Goal: Check status: Check status

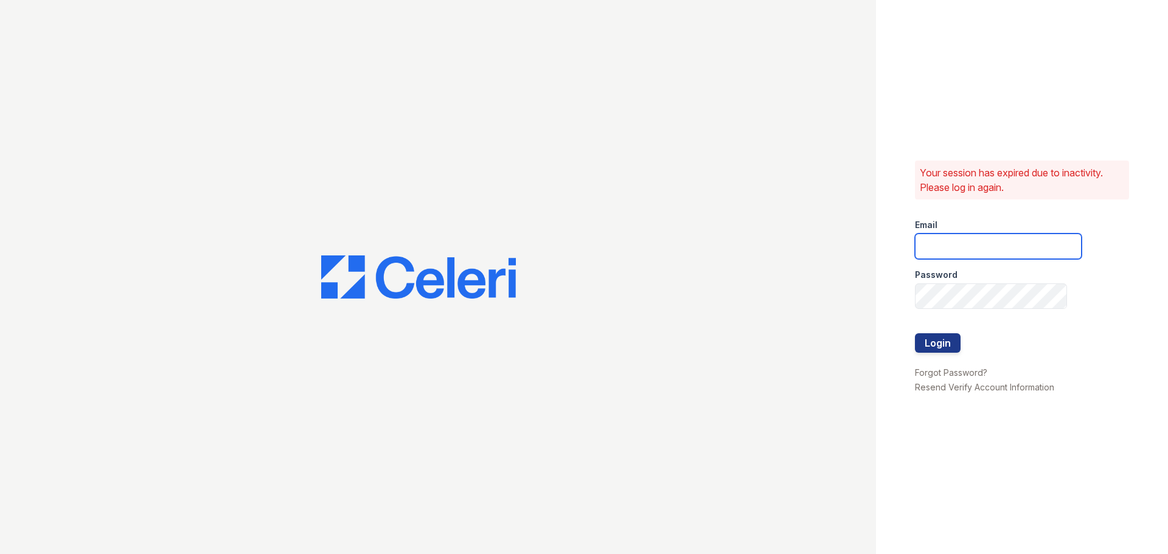
type input "kjackson@mmgmgt.com"
click at [971, 348] on form "Email kjackson@mmgmgt.com Password Login" at bounding box center [998, 287] width 167 height 156
click at [961, 343] on form "Email kjackson@mmgmgt.com Password Login" at bounding box center [998, 287] width 167 height 156
click at [951, 341] on button "Login" at bounding box center [938, 342] width 46 height 19
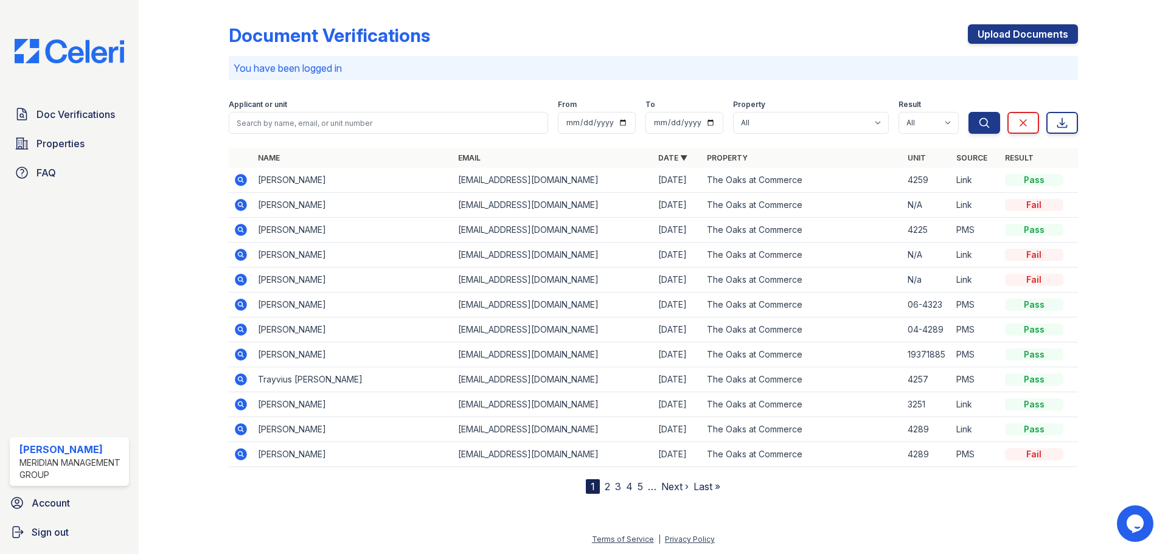
click at [1025, 281] on div "Fail" at bounding box center [1034, 280] width 58 height 12
click at [1029, 258] on div "Fail" at bounding box center [1034, 255] width 58 height 12
click at [1021, 208] on div "Fail" at bounding box center [1034, 205] width 58 height 12
click at [241, 210] on icon at bounding box center [241, 205] width 12 height 12
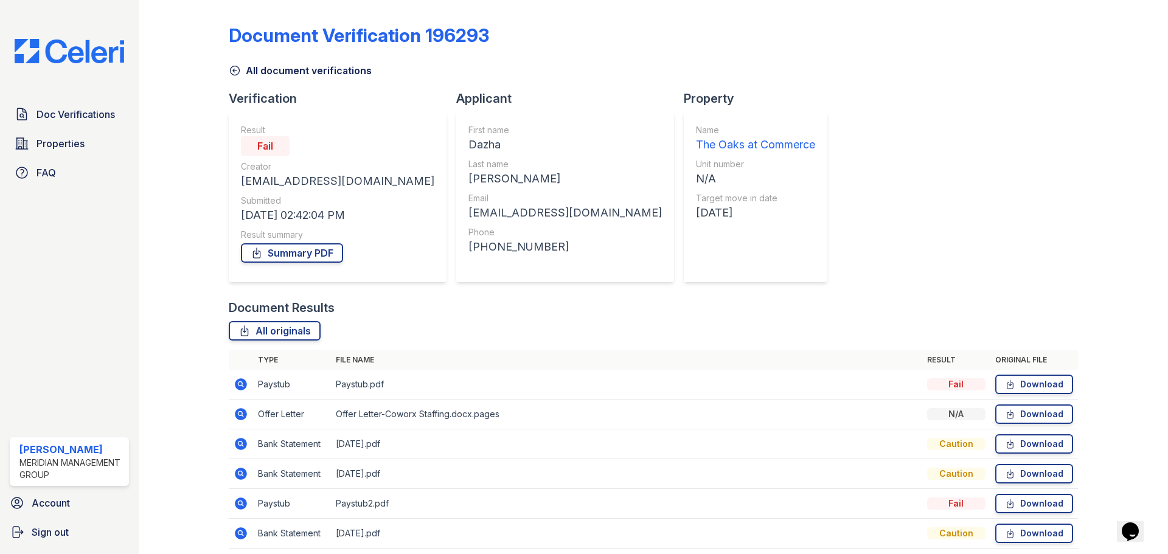
scroll to position [48, 0]
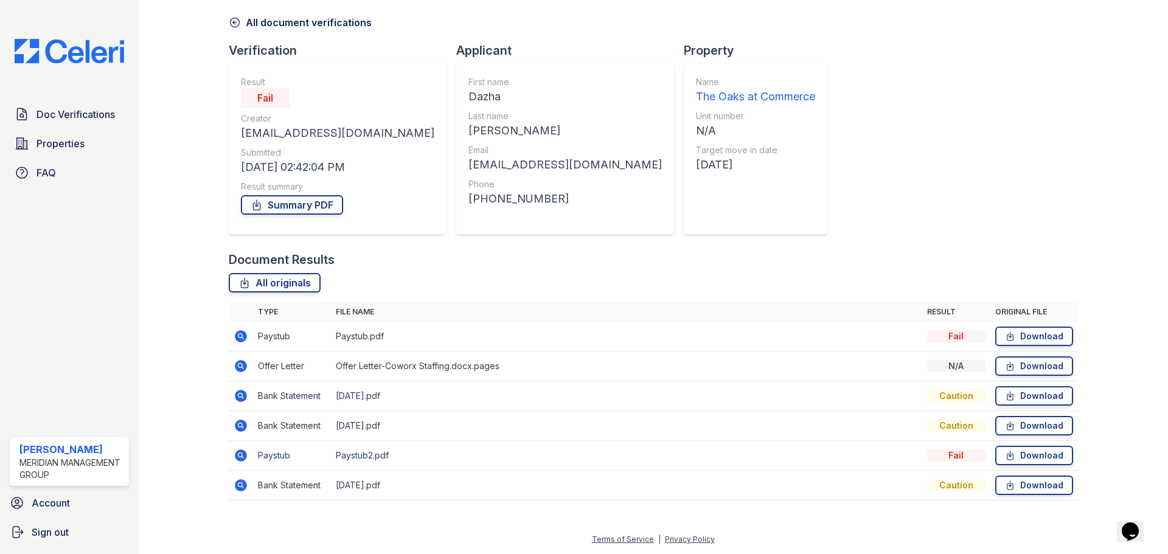
click at [244, 366] on icon at bounding box center [241, 366] width 12 height 12
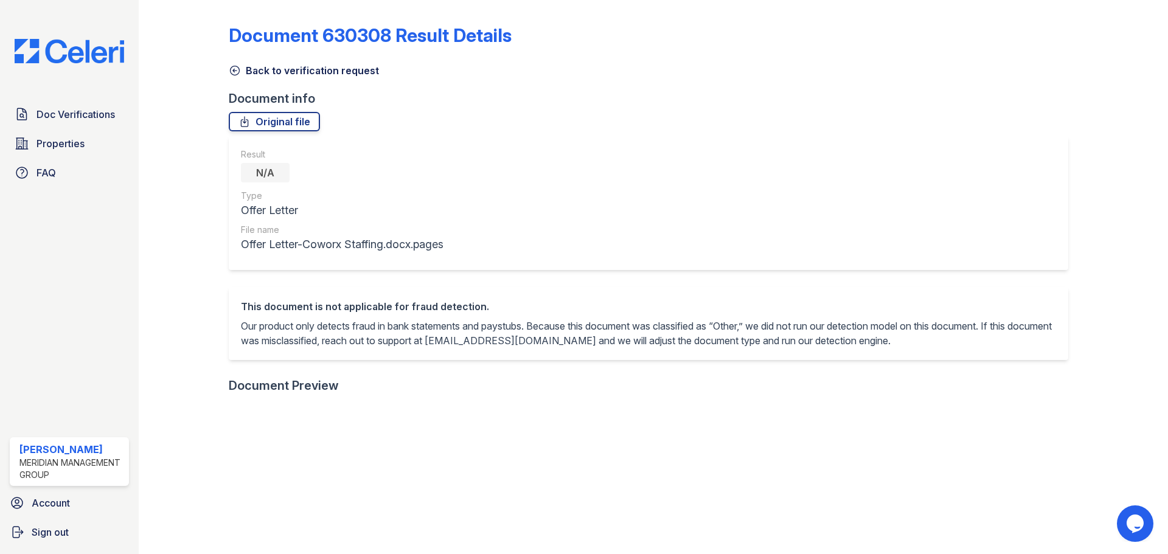
click at [261, 73] on link "Back to verification request" at bounding box center [304, 70] width 150 height 15
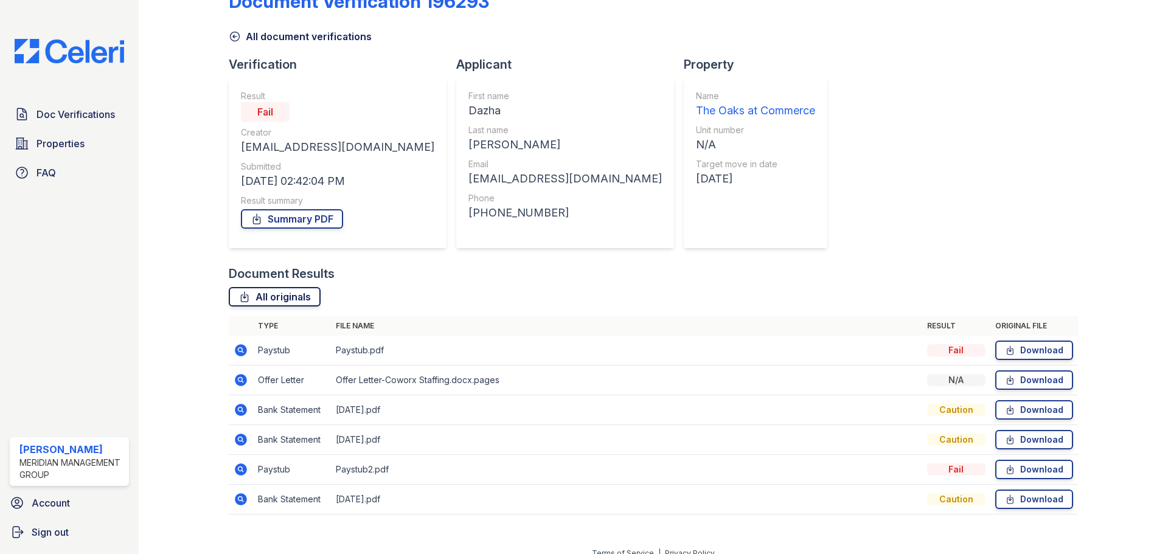
scroll to position [48, 0]
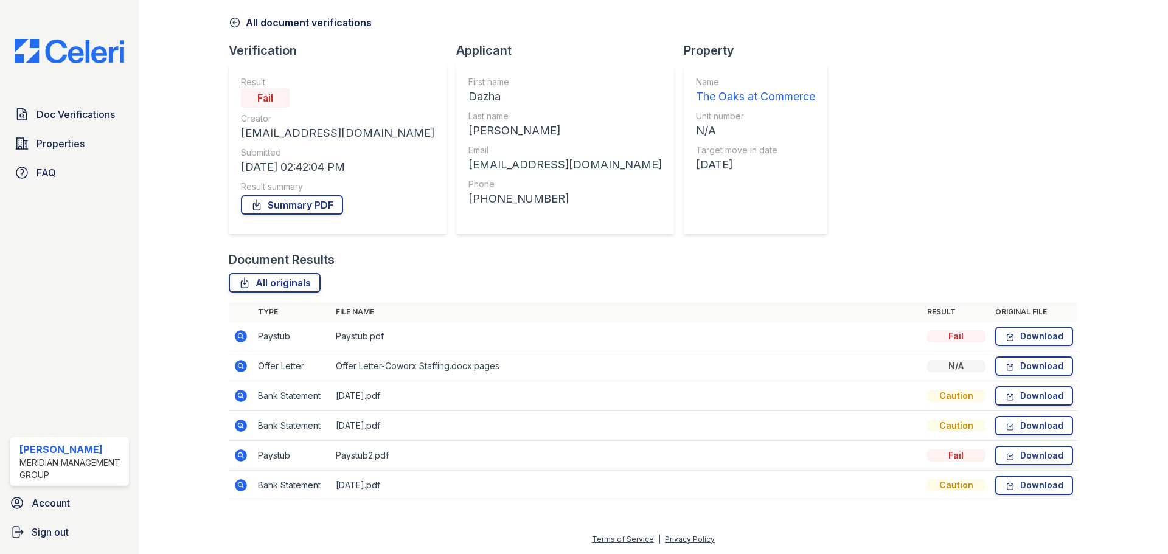
click at [238, 336] on icon at bounding box center [241, 336] width 15 height 15
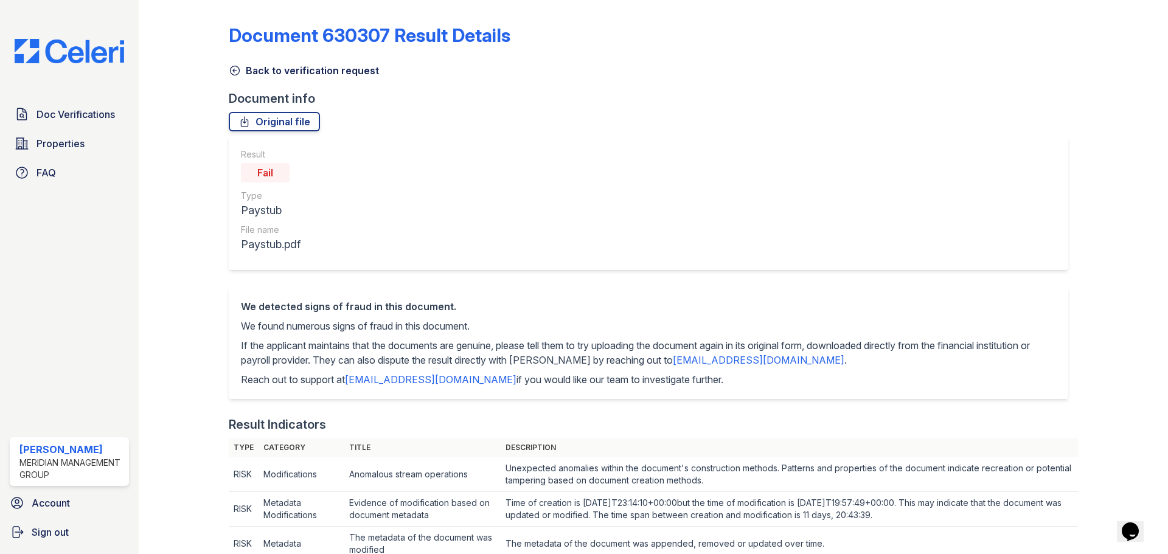
click at [268, 67] on link "Back to verification request" at bounding box center [304, 70] width 150 height 15
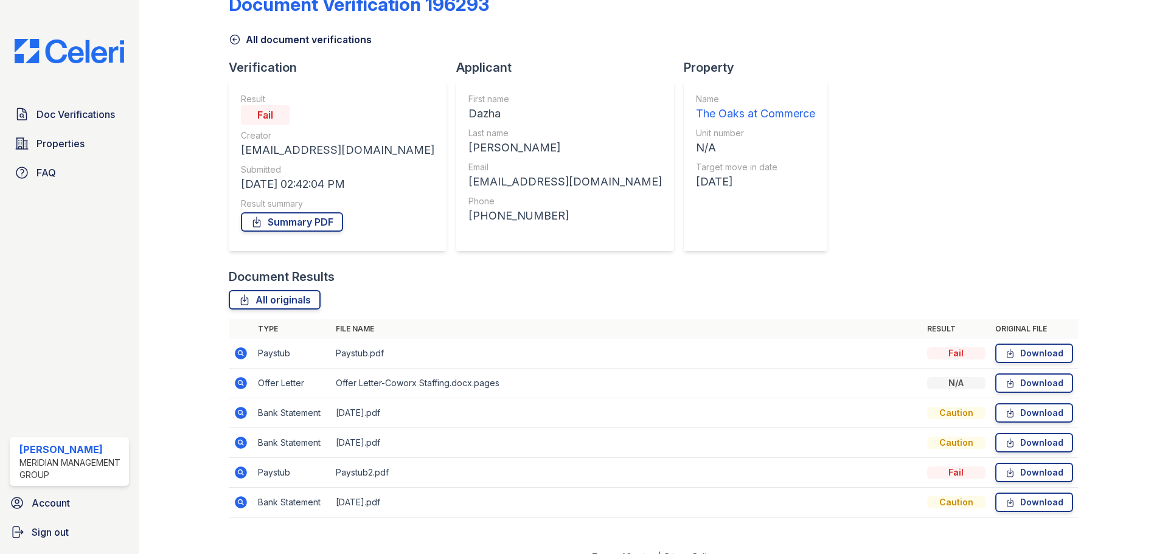
scroll to position [48, 0]
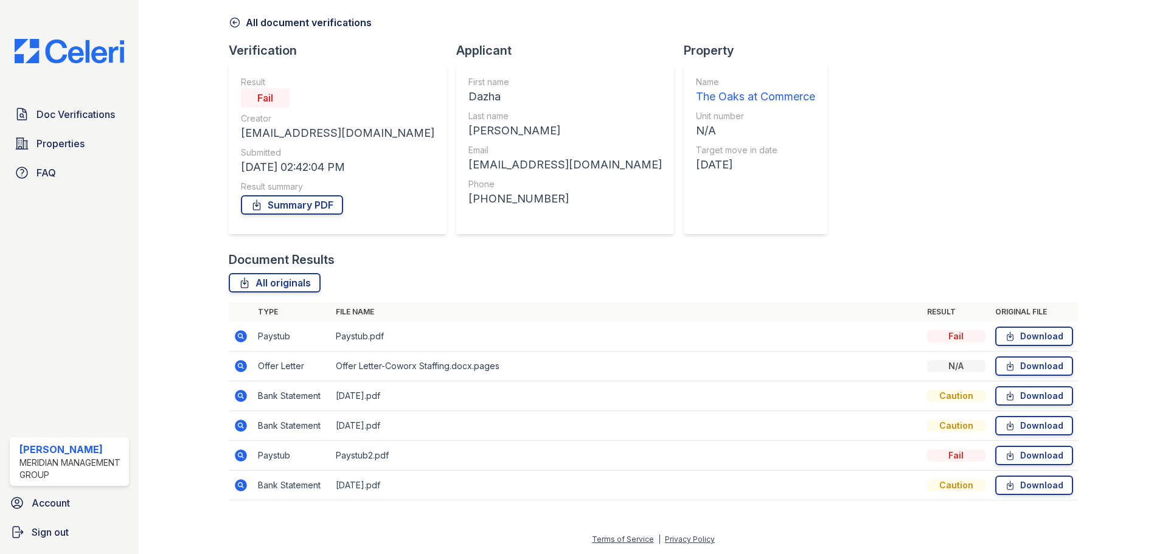
click at [245, 487] on icon at bounding box center [241, 485] width 12 height 12
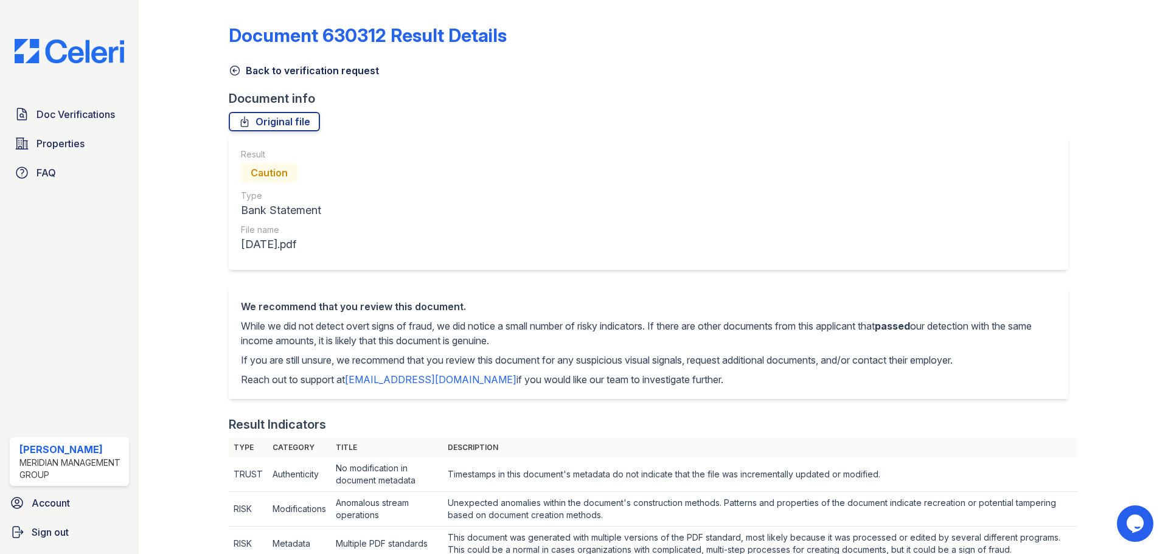
click at [287, 75] on link "Back to verification request" at bounding box center [304, 70] width 150 height 15
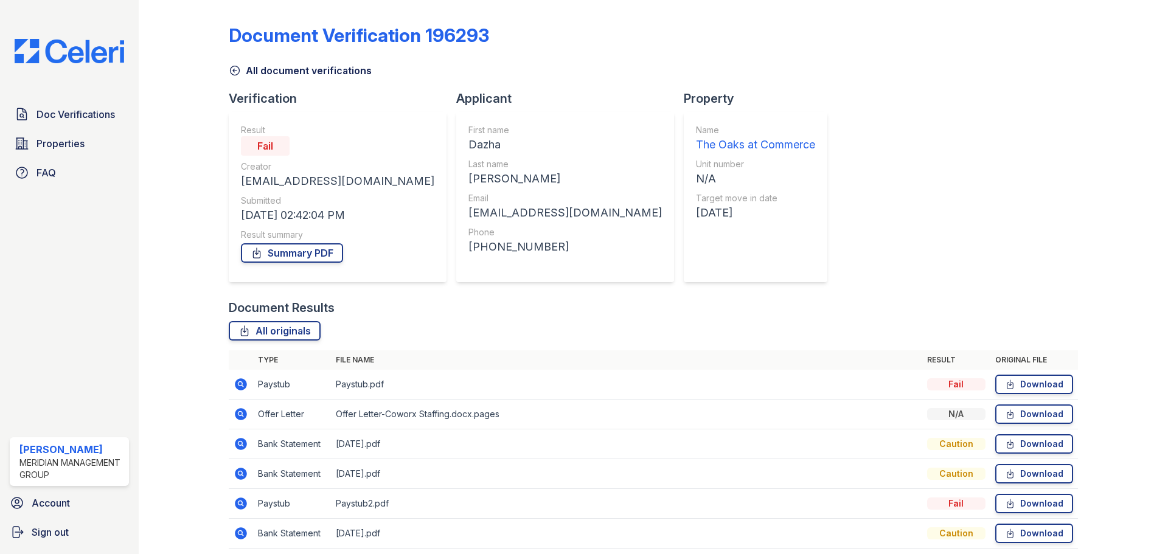
click at [260, 77] on link "All document verifications" at bounding box center [300, 70] width 143 height 15
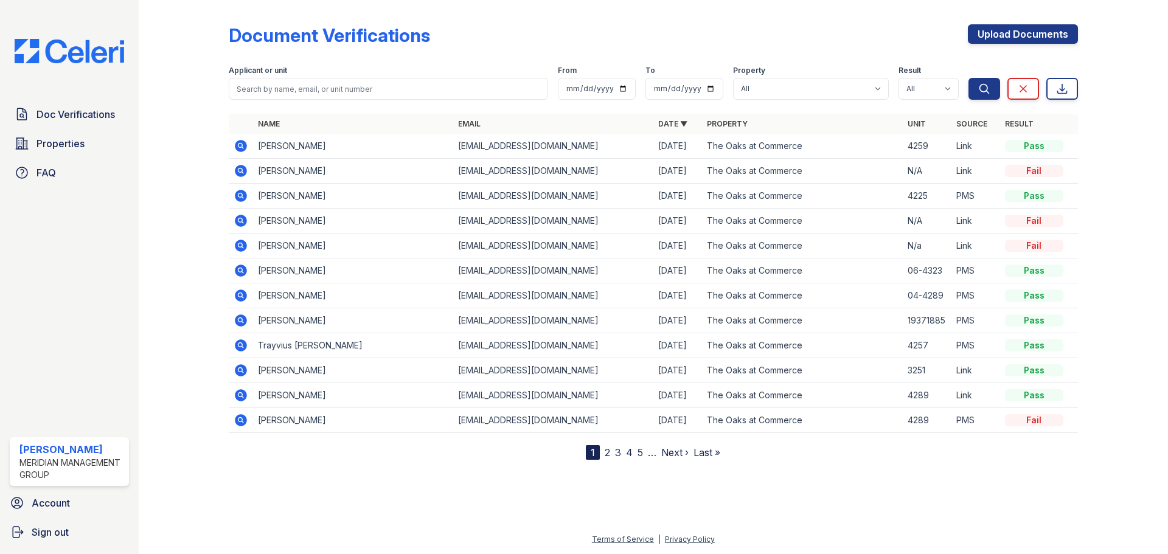
click at [243, 167] on icon at bounding box center [241, 171] width 12 height 12
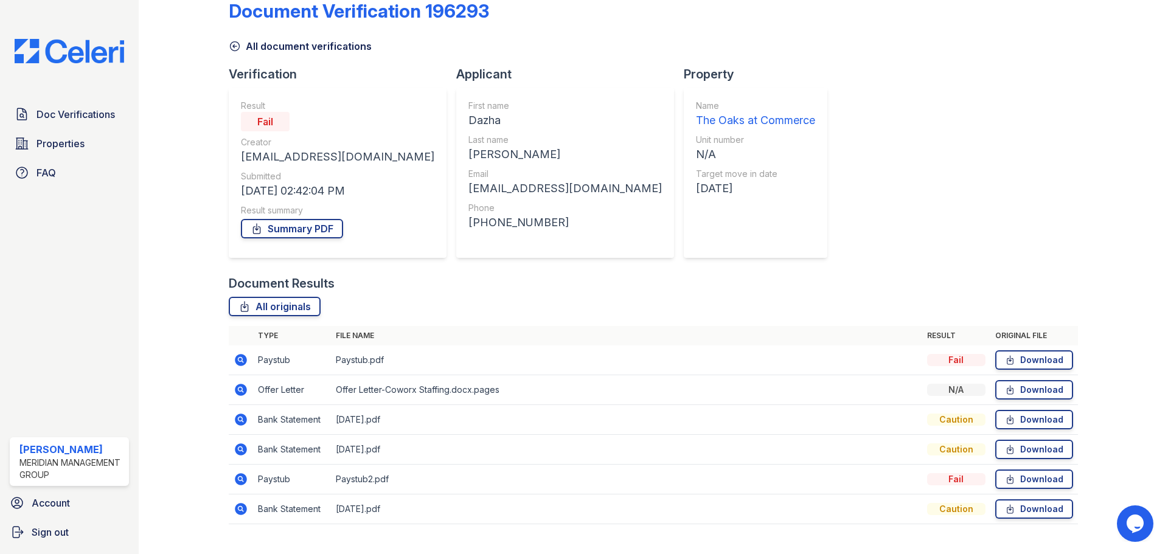
scroll to position [48, 0]
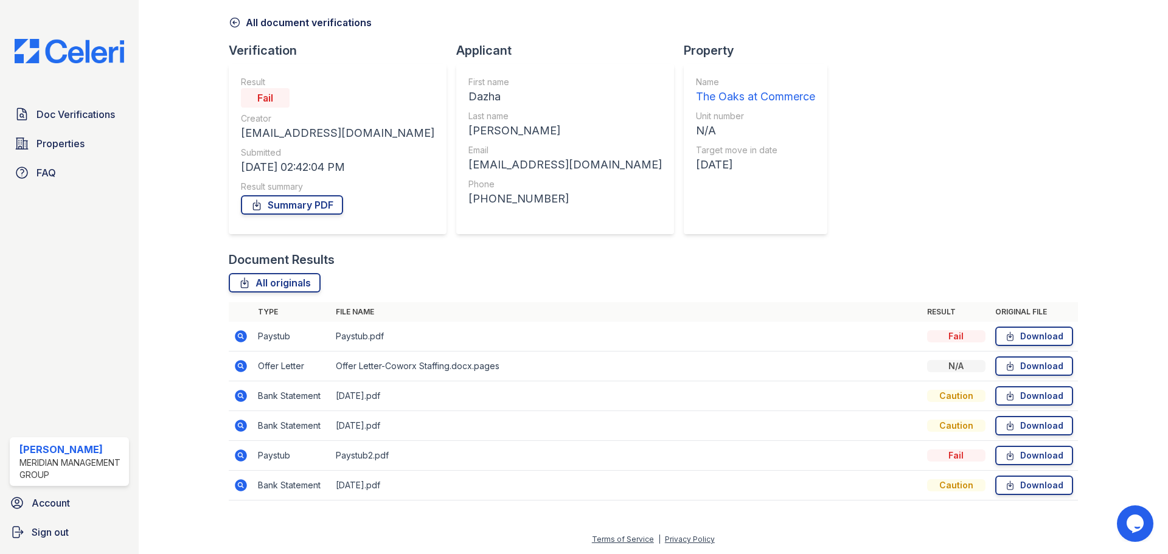
click at [237, 392] on icon at bounding box center [241, 396] width 12 height 12
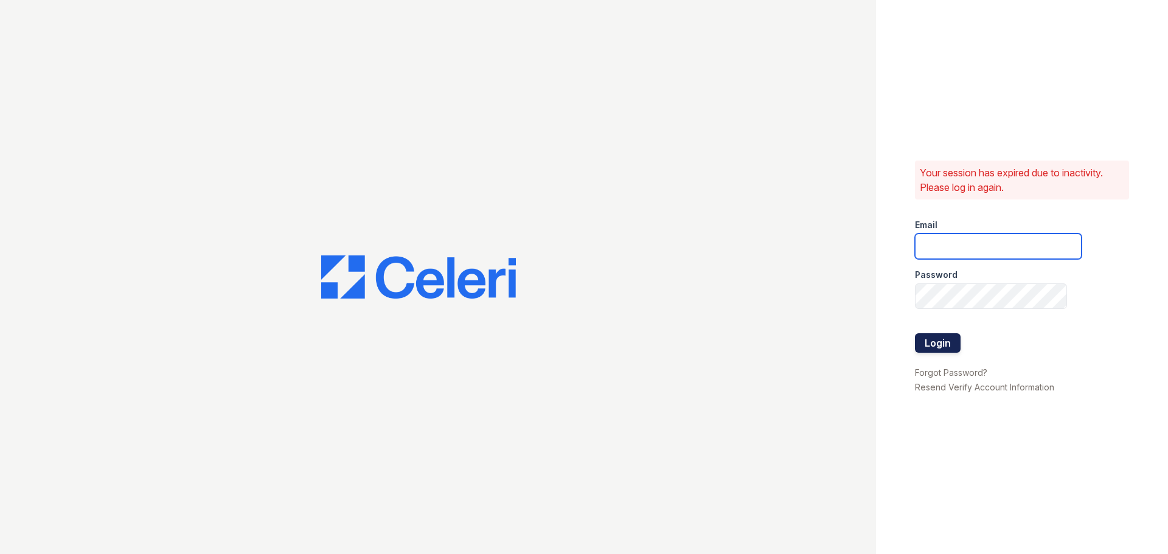
type input "[EMAIL_ADDRESS][DOMAIN_NAME]"
click at [923, 339] on button "Login" at bounding box center [938, 342] width 46 height 19
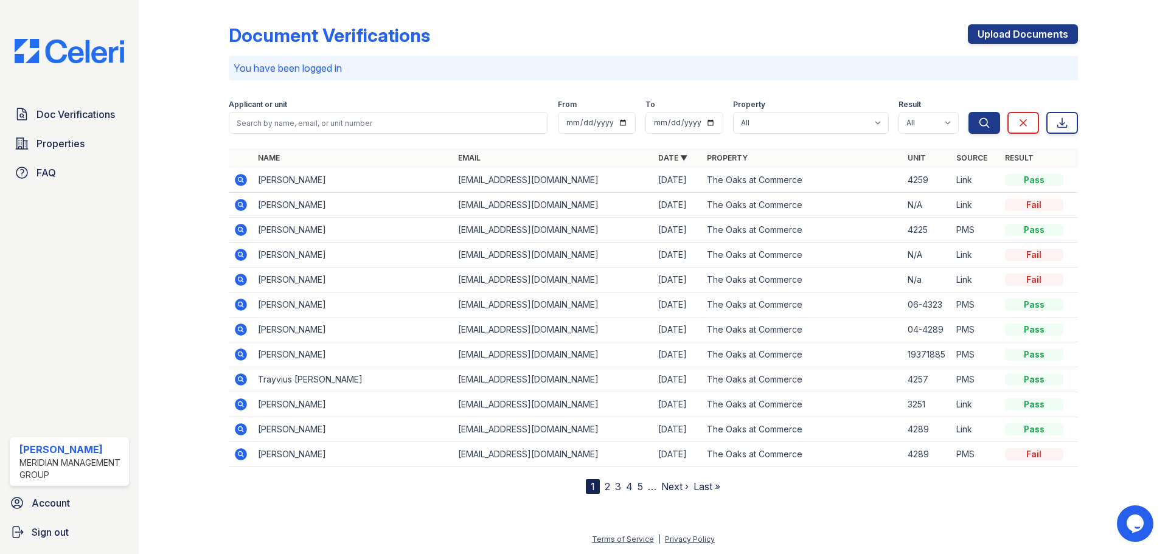
click at [238, 203] on icon at bounding box center [241, 205] width 15 height 15
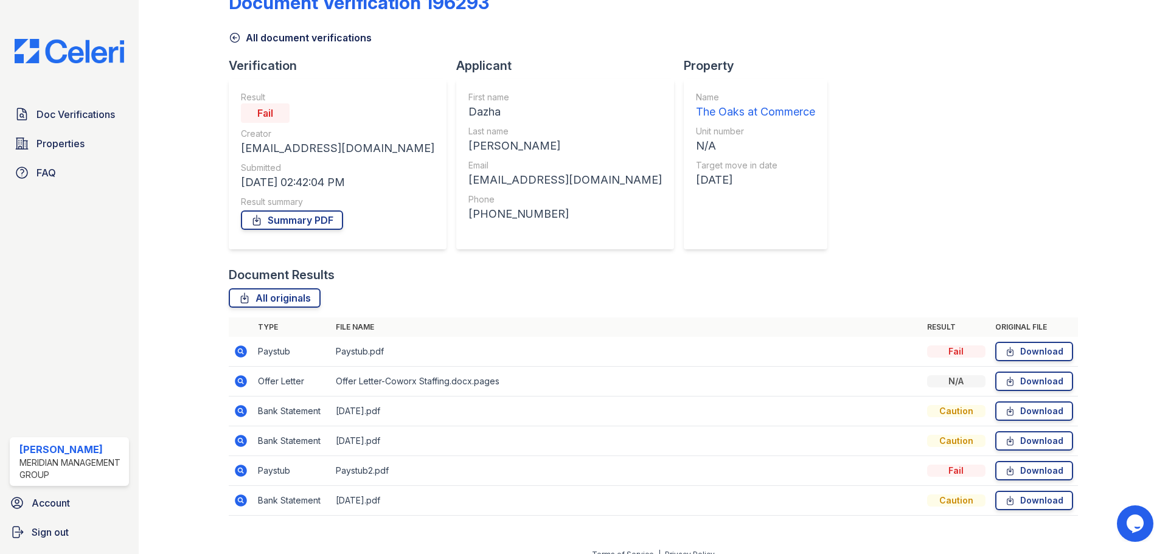
scroll to position [48, 0]
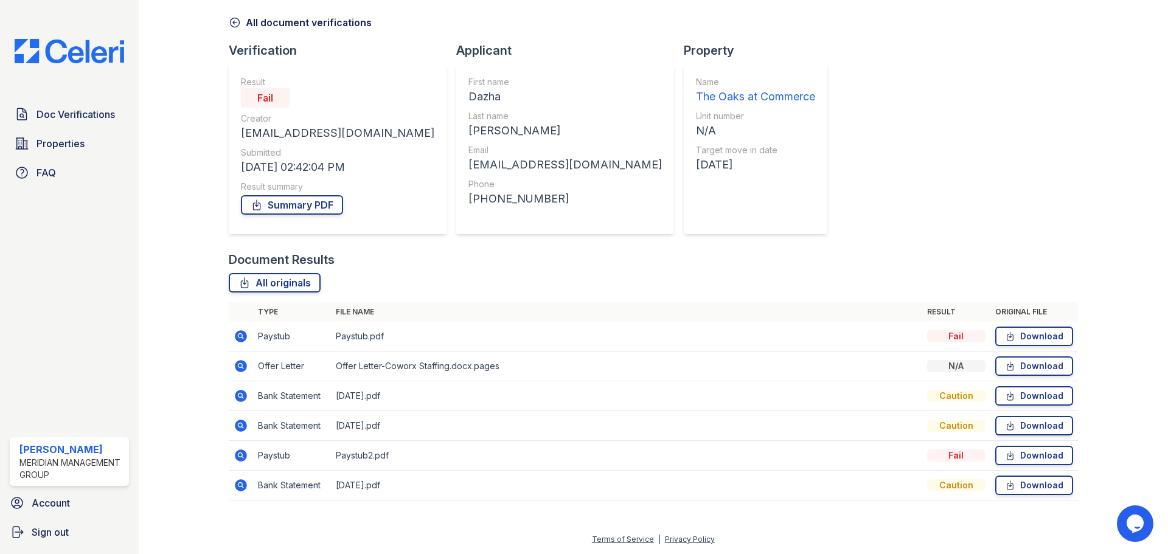
click at [237, 399] on icon at bounding box center [241, 396] width 12 height 12
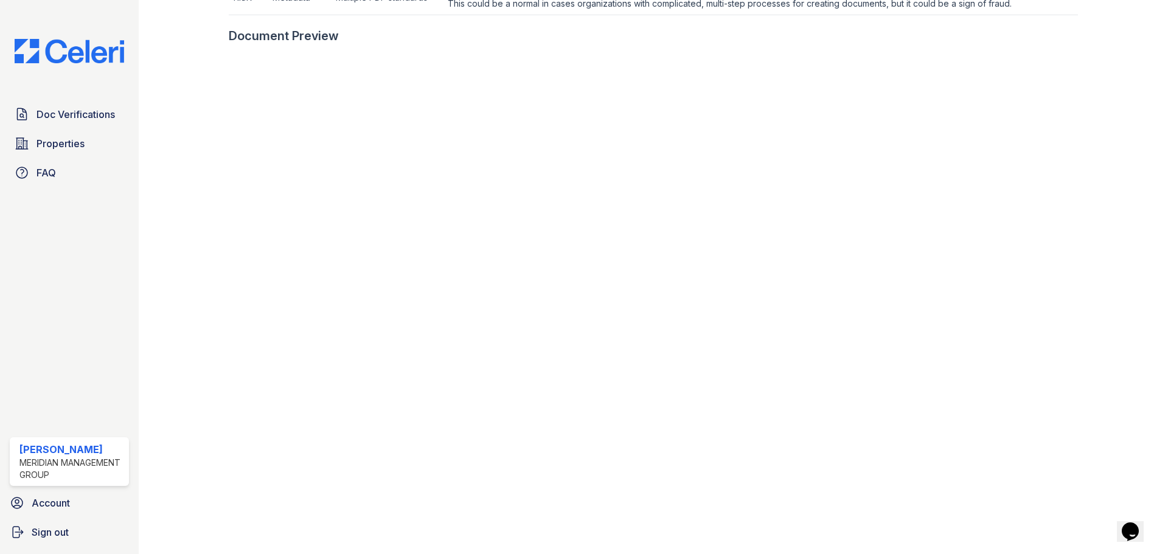
scroll to position [547, 0]
